Goal: Communication & Community: Answer question/provide support

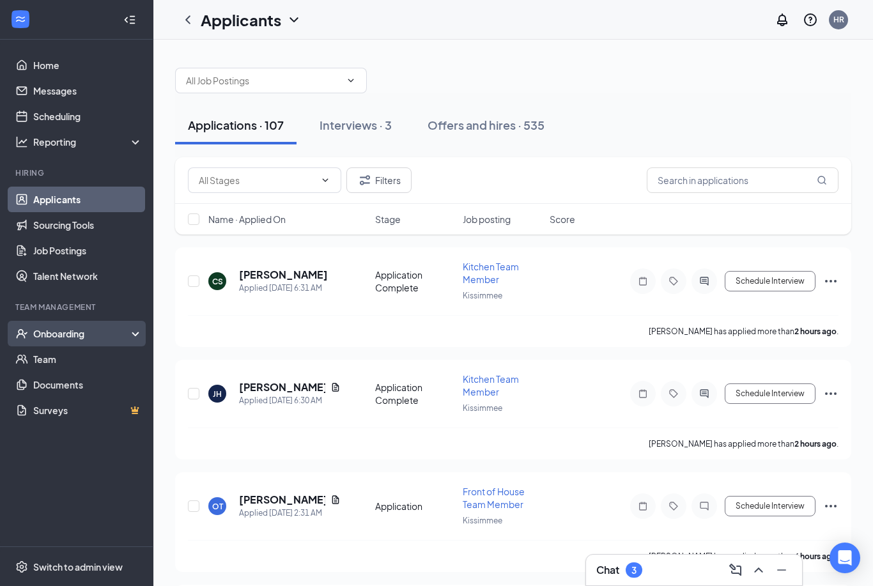
click at [130, 338] on div "Onboarding" at bounding box center [82, 333] width 98 height 13
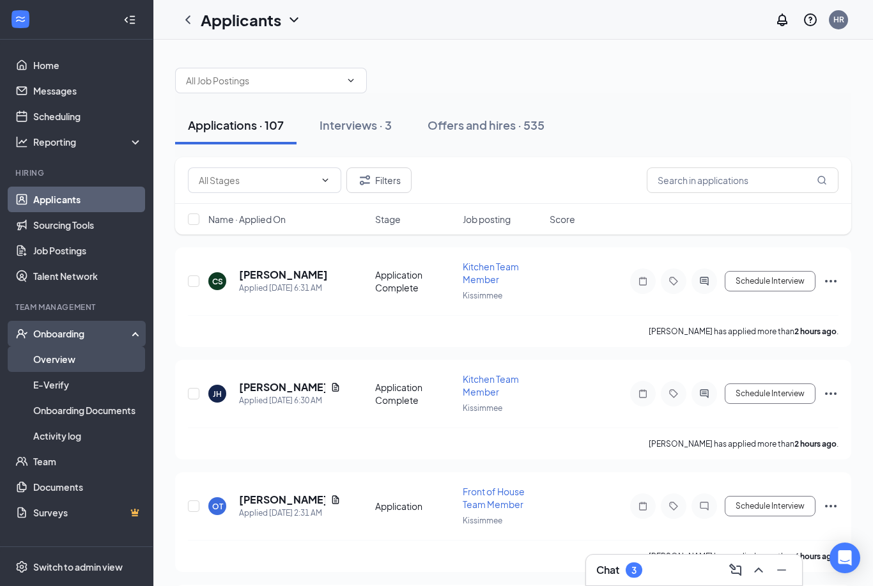
click at [44, 359] on link "Overview" at bounding box center [87, 360] width 109 height 26
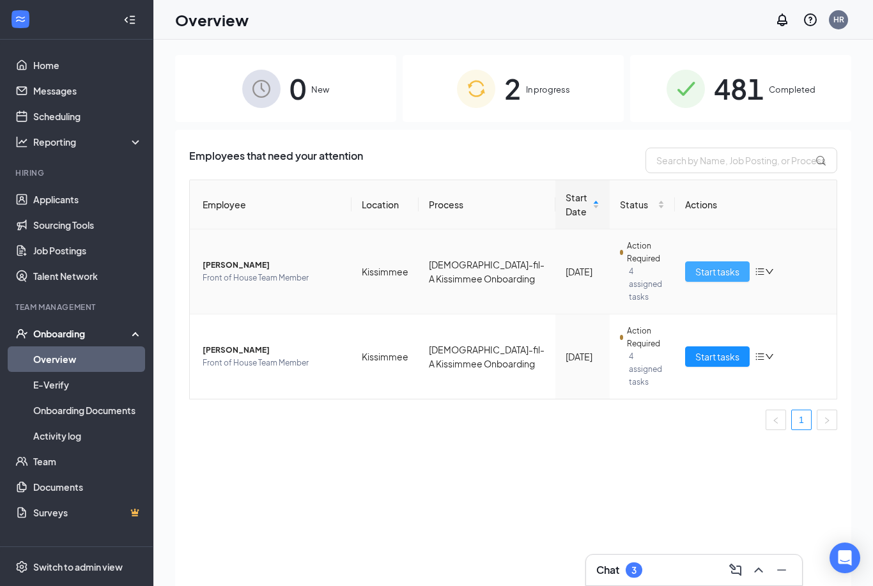
click at [725, 266] on span "Start tasks" at bounding box center [718, 272] width 44 height 14
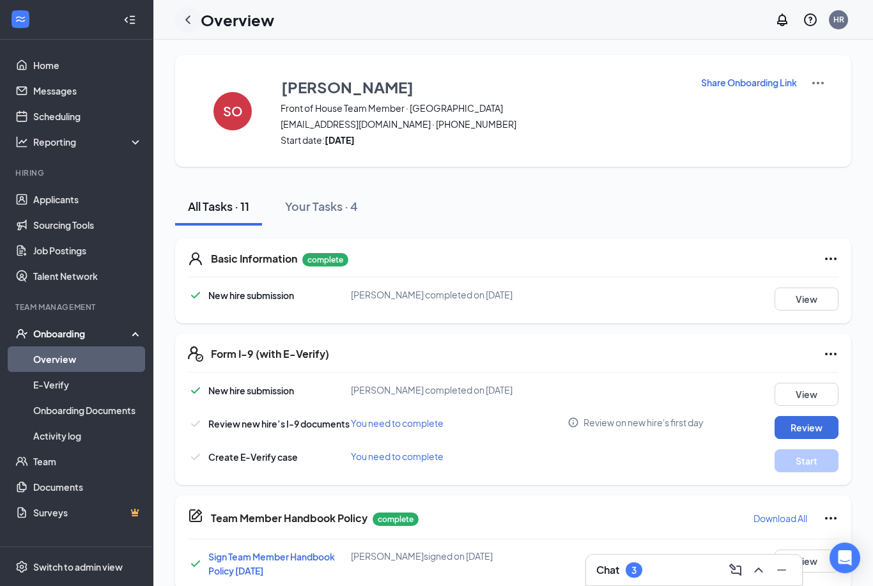
click at [192, 18] on icon "ChevronLeft" at bounding box center [187, 19] width 15 height 15
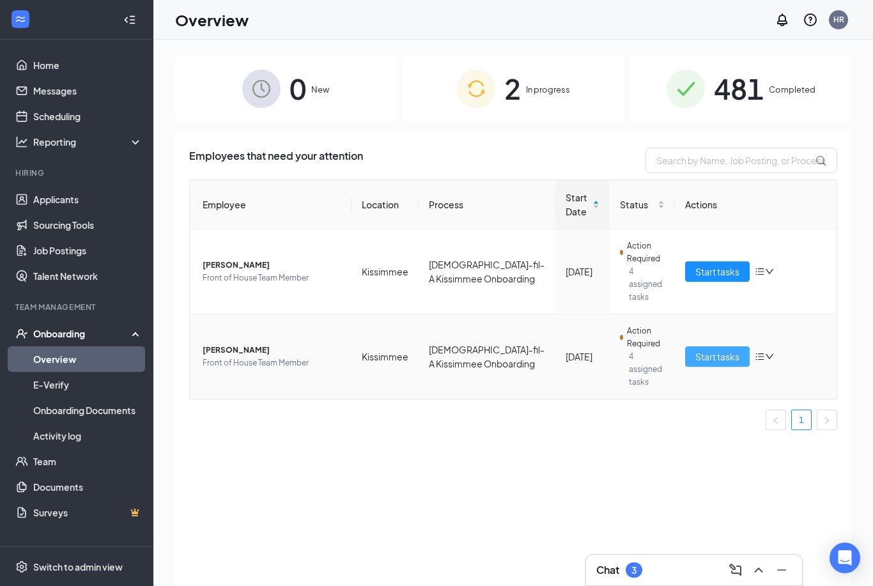
click at [726, 350] on span "Start tasks" at bounding box center [718, 357] width 44 height 14
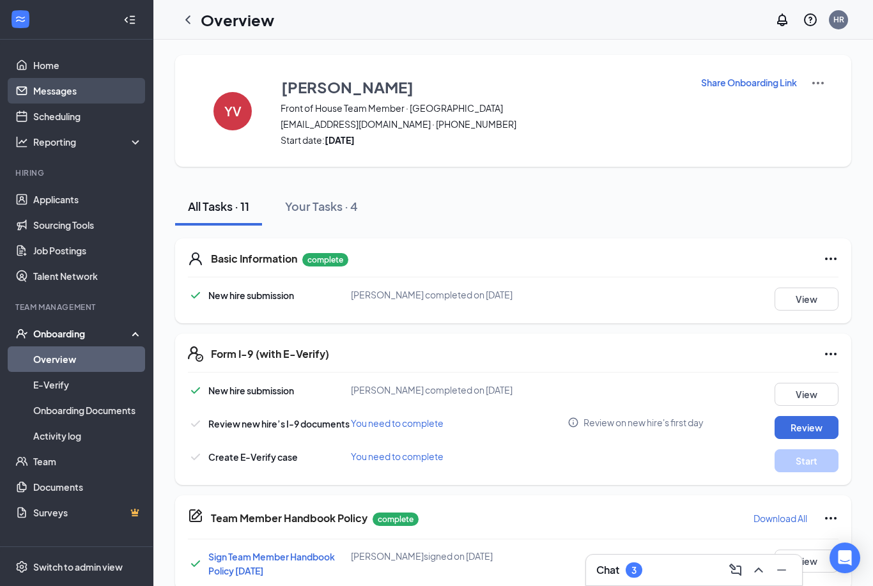
click at [47, 90] on link "Messages" at bounding box center [87, 91] width 109 height 26
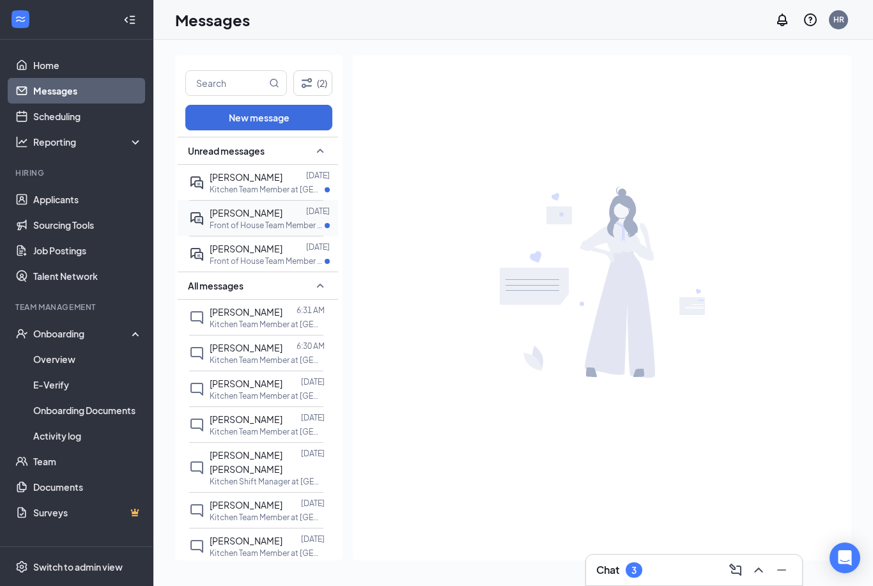
click at [221, 221] on p "Front of House Team Member at [GEOGRAPHIC_DATA]" at bounding box center [267, 225] width 115 height 11
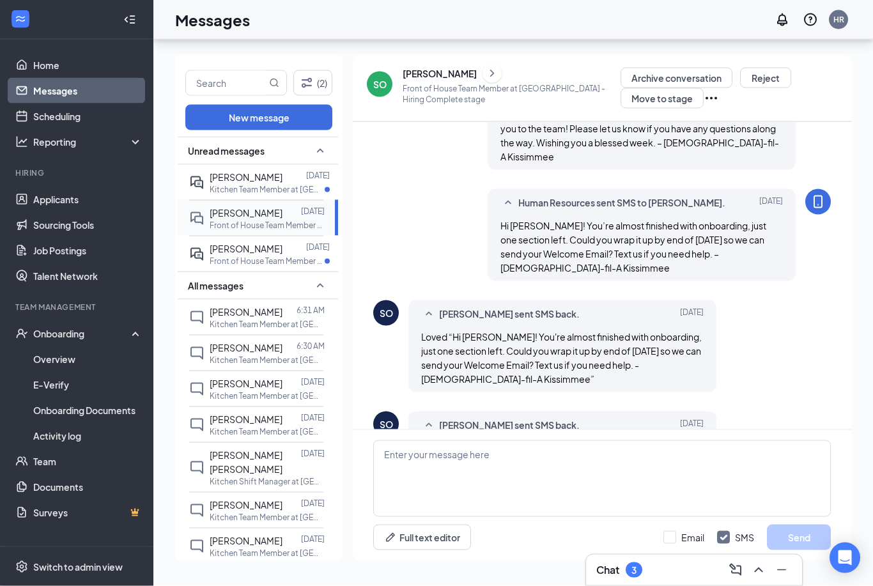
scroll to position [41, 0]
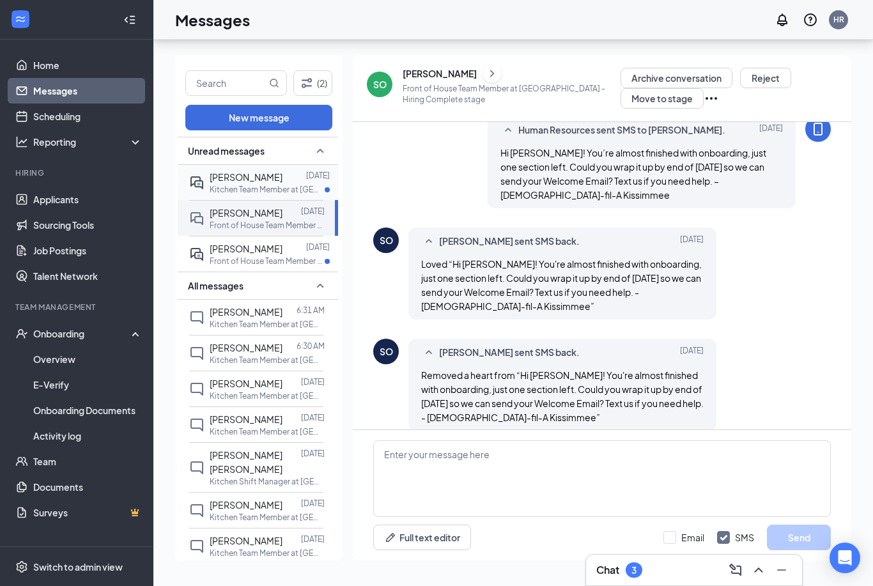
click at [215, 171] on span "[PERSON_NAME]" at bounding box center [246, 177] width 73 height 12
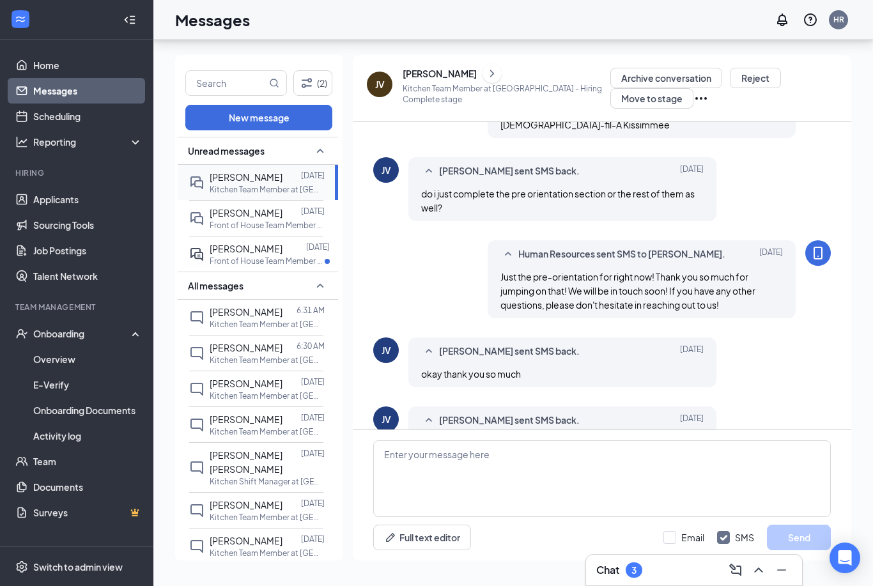
scroll to position [701, 0]
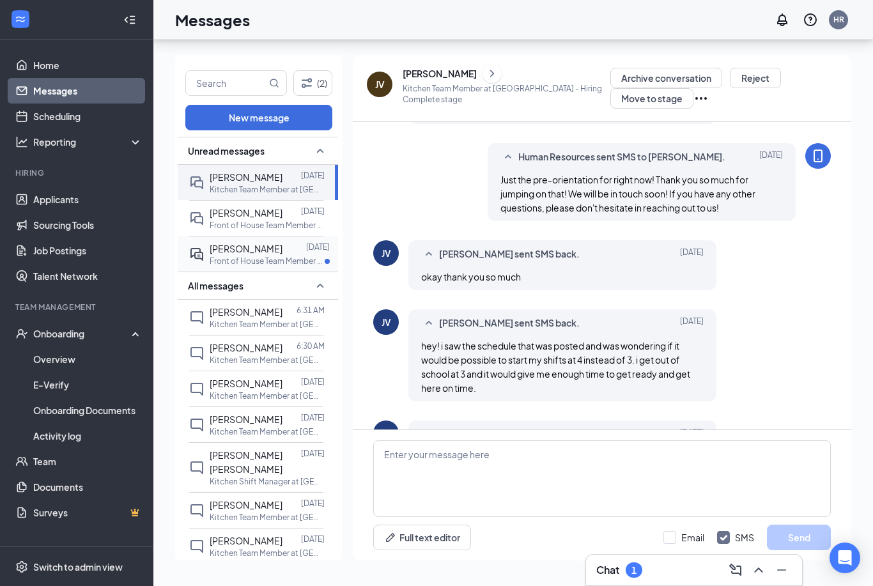
click at [264, 242] on div "[PERSON_NAME]" at bounding box center [246, 249] width 73 height 14
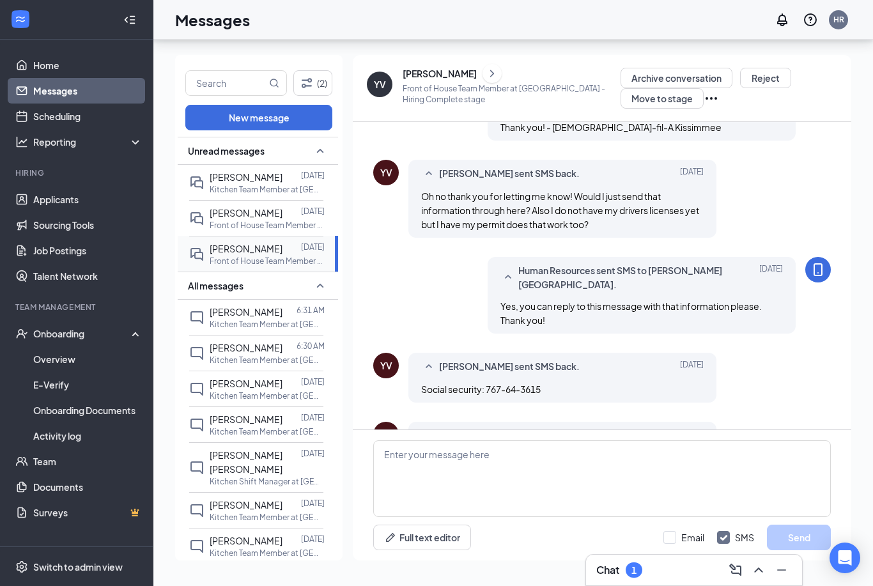
scroll to position [591, 0]
click at [538, 471] on textarea at bounding box center [602, 479] width 458 height 77
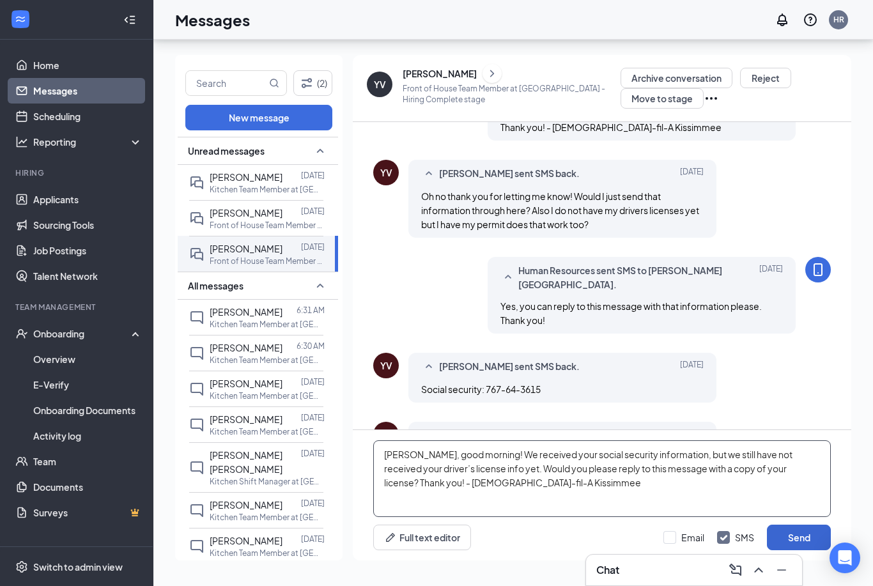
type textarea "[PERSON_NAME], good morning! We received your social security information, but …"
click at [794, 540] on button "Send" at bounding box center [799, 538] width 64 height 26
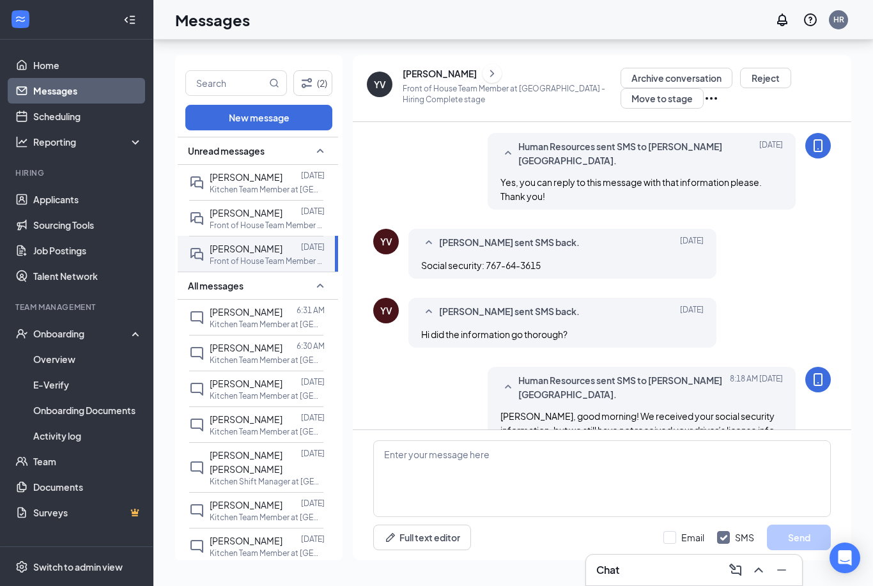
scroll to position [0, 0]
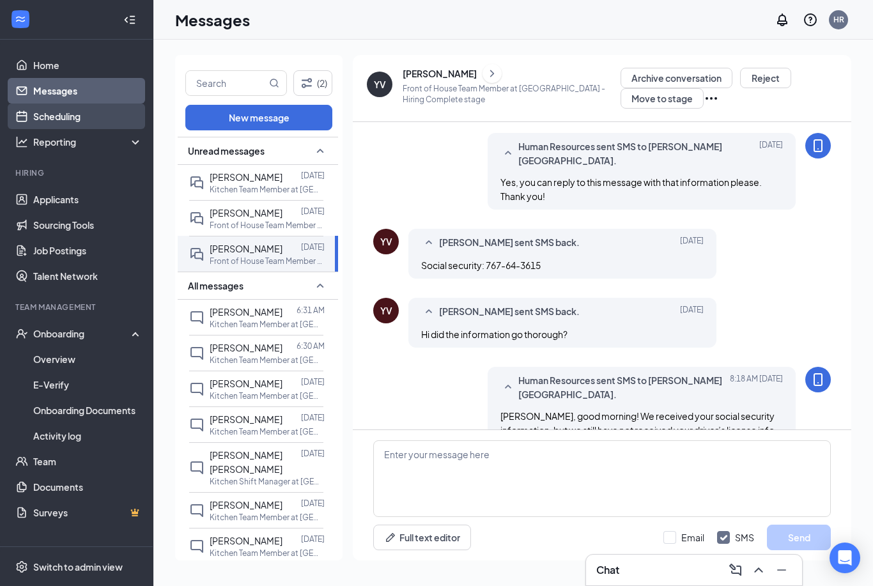
click at [86, 123] on link "Scheduling" at bounding box center [87, 117] width 109 height 26
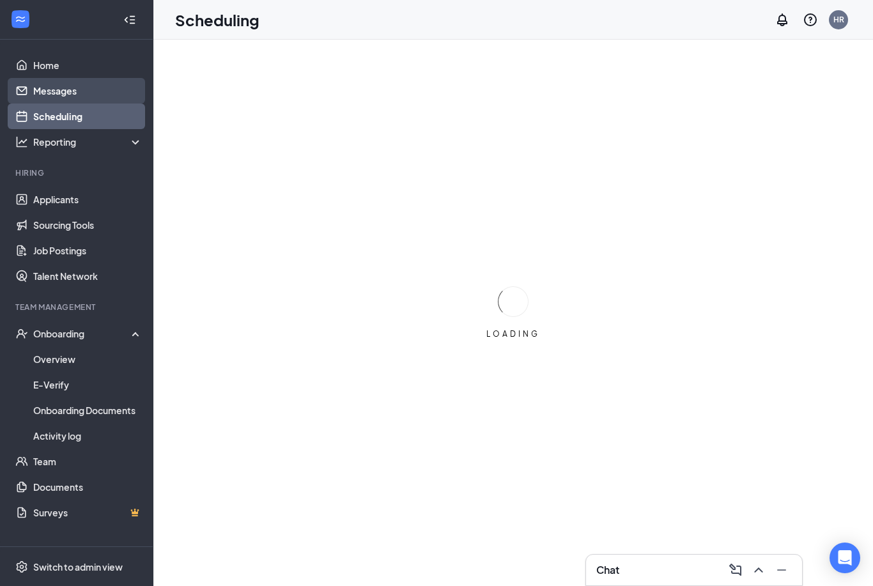
click at [88, 97] on link "Messages" at bounding box center [87, 91] width 109 height 26
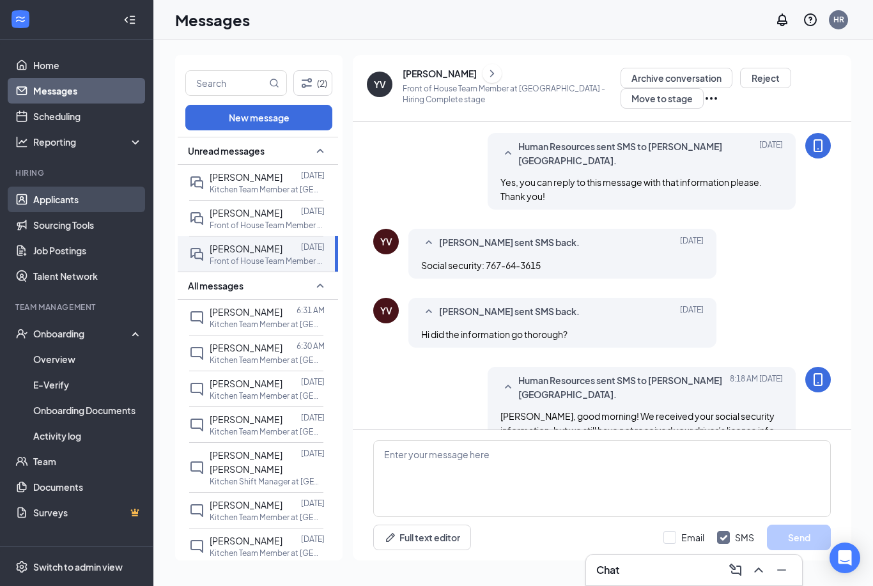
click at [71, 205] on link "Applicants" at bounding box center [87, 200] width 109 height 26
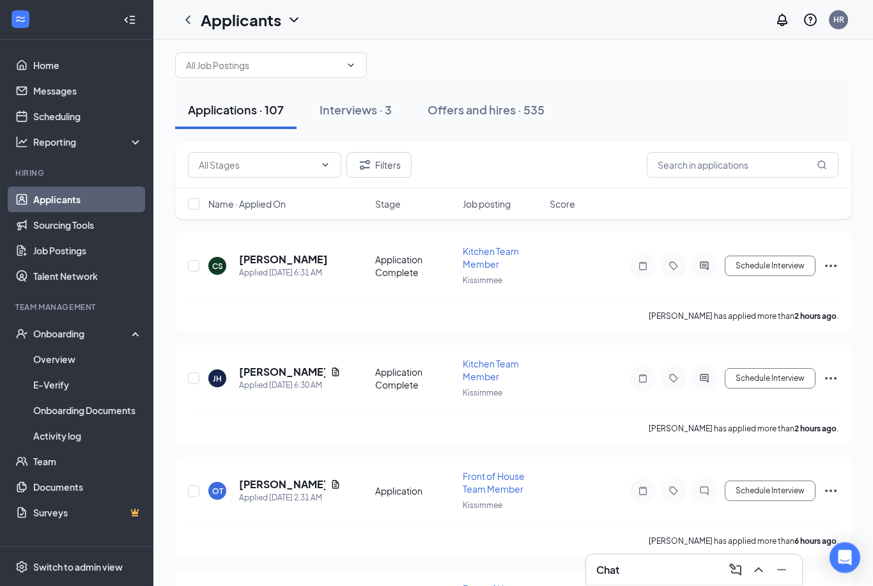
scroll to position [88, 0]
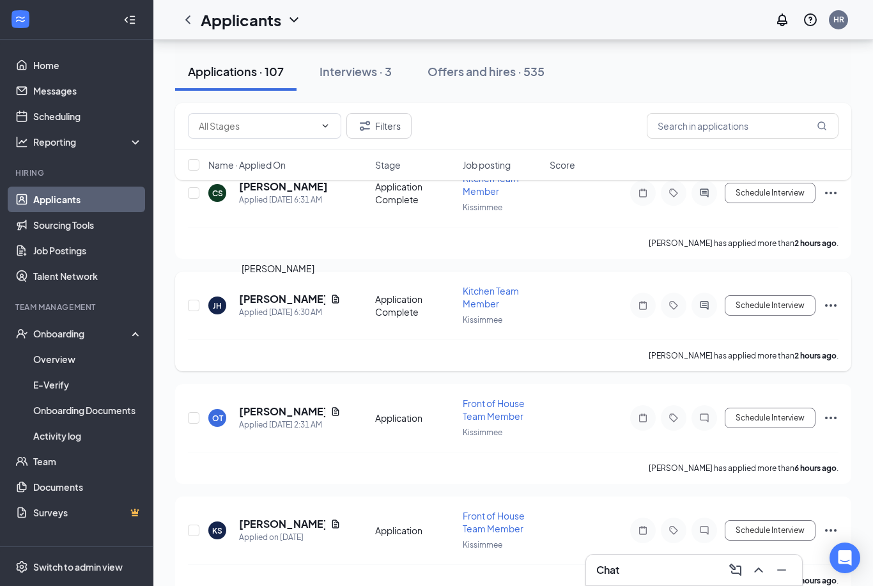
click at [268, 296] on h5 "[PERSON_NAME]" at bounding box center [282, 299] width 86 height 14
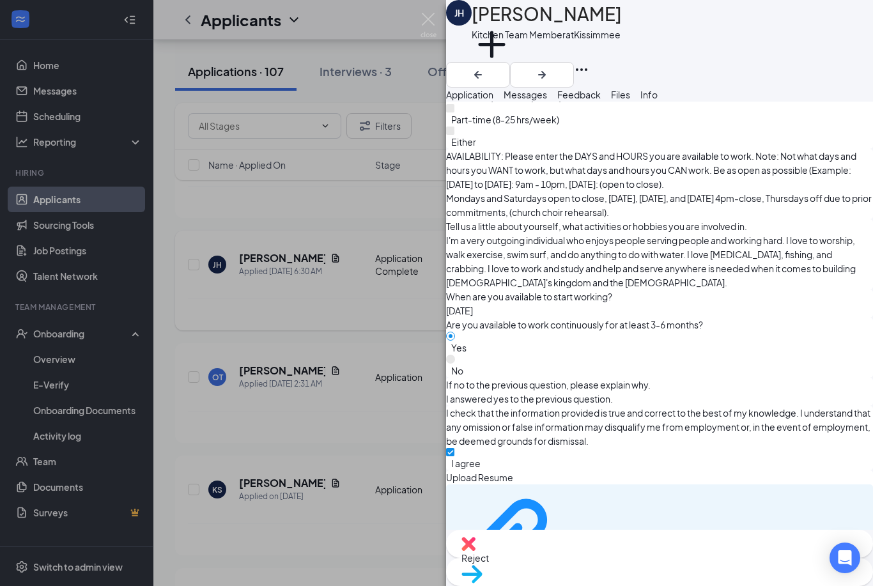
scroll to position [998, 0]
click at [737, 485] on div "1807fd261b27a6cf45535a15f11524b2.pdf" at bounding box center [659, 547] width 427 height 125
click at [643, 491] on div "1807fd261b27a6cf45535a15f11524b2.pdf" at bounding box center [557, 547] width 207 height 113
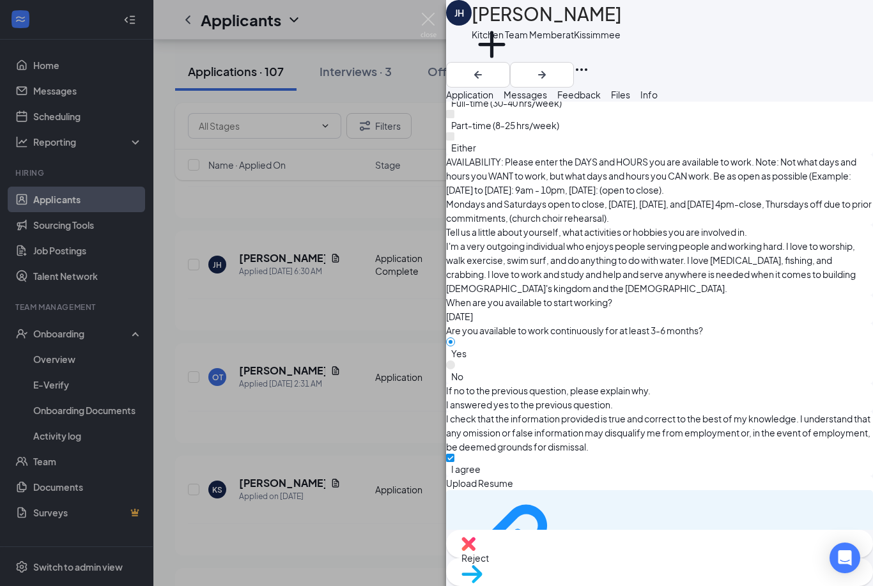
click at [186, 347] on div "[PERSON_NAME] [PERSON_NAME] Halls Kitchen Team Member at [GEOGRAPHIC_DATA] Add …" at bounding box center [436, 293] width 873 height 586
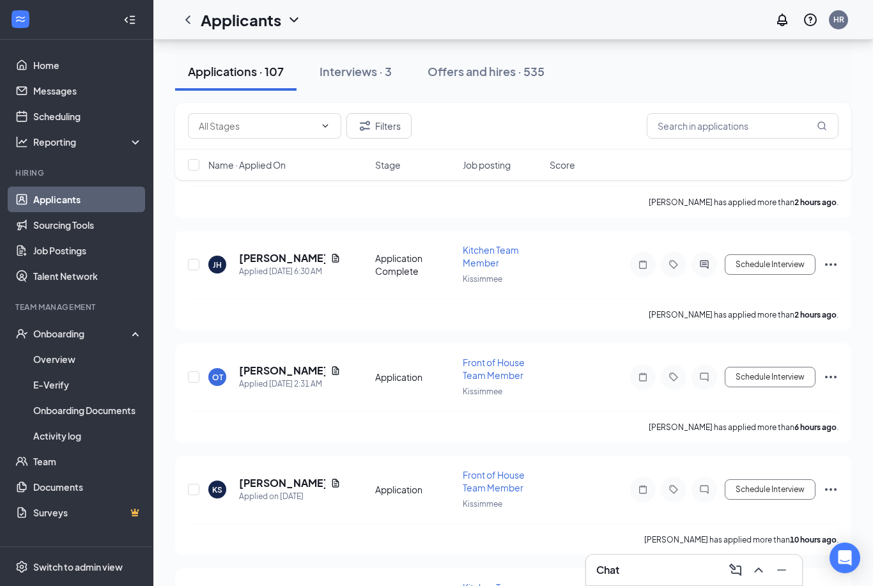
click at [65, 198] on link "Applicants" at bounding box center [87, 200] width 109 height 26
